Goal: Find specific page/section: Find specific page/section

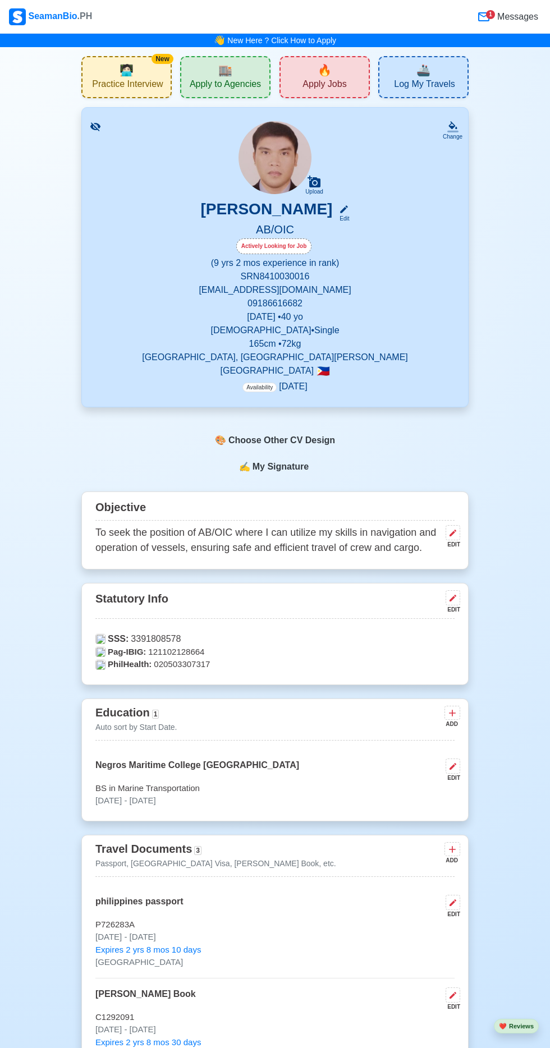
click at [239, 67] on div "🏬 Apply to Agencies" at bounding box center [225, 77] width 90 height 42
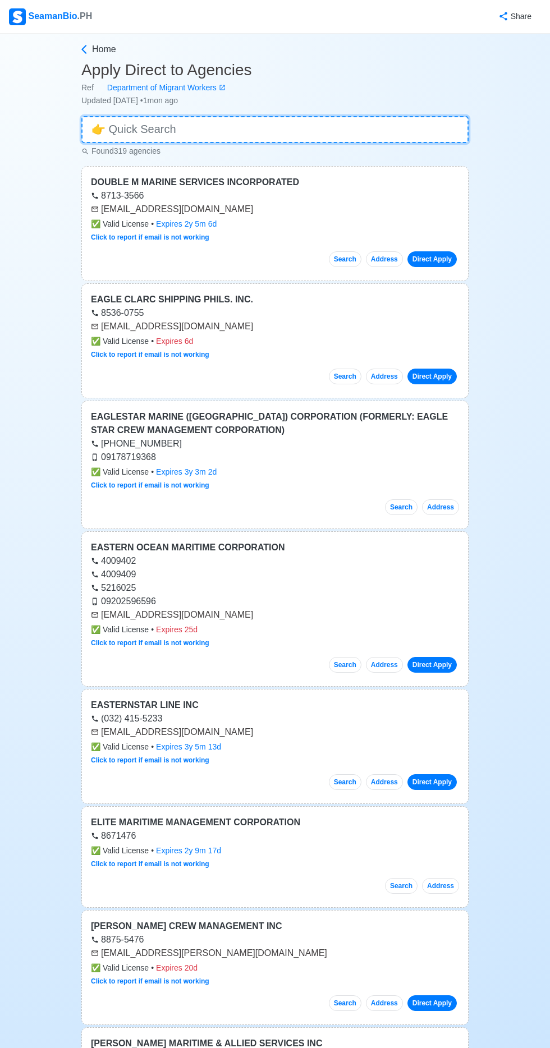
click at [248, 129] on input at bounding box center [274, 129] width 387 height 27
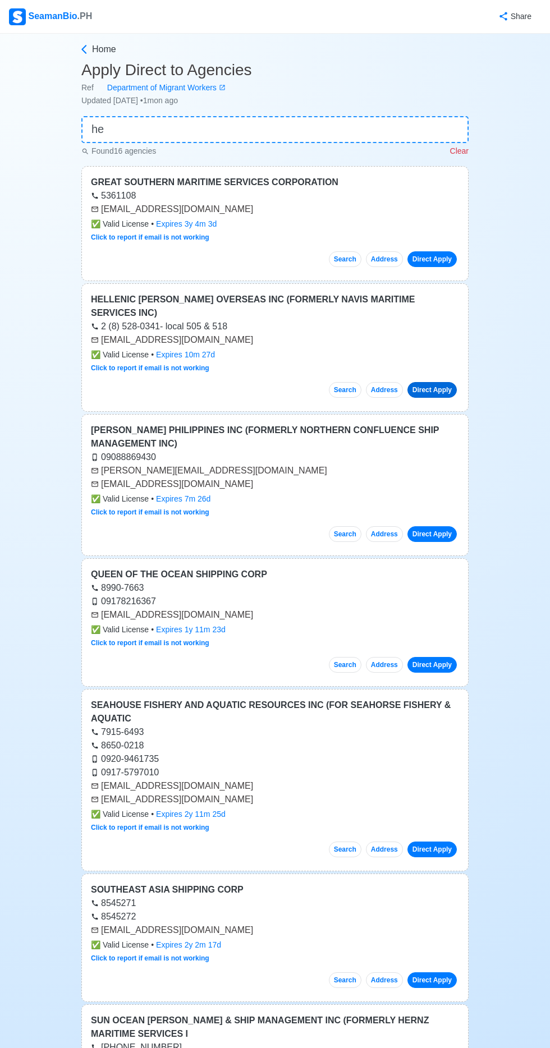
click at [446, 382] on link "Direct Apply" at bounding box center [431, 390] width 49 height 16
click at [305, 127] on input "he" at bounding box center [274, 129] width 387 height 27
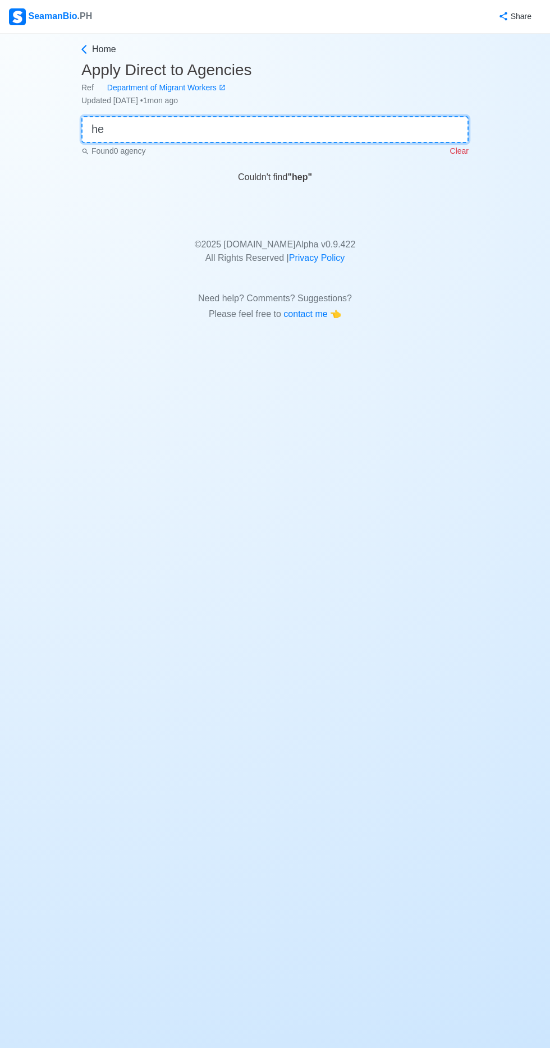
type input "h"
